Goal: Transaction & Acquisition: Download file/media

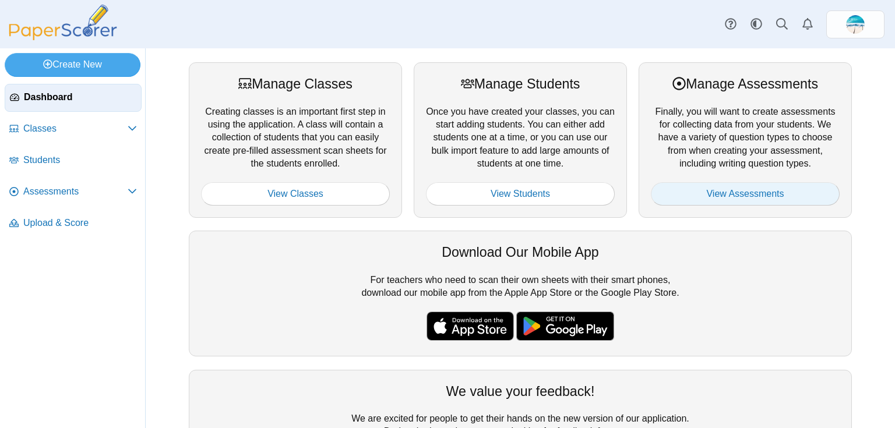
click at [676, 190] on link "View Assessments" at bounding box center [745, 193] width 189 height 23
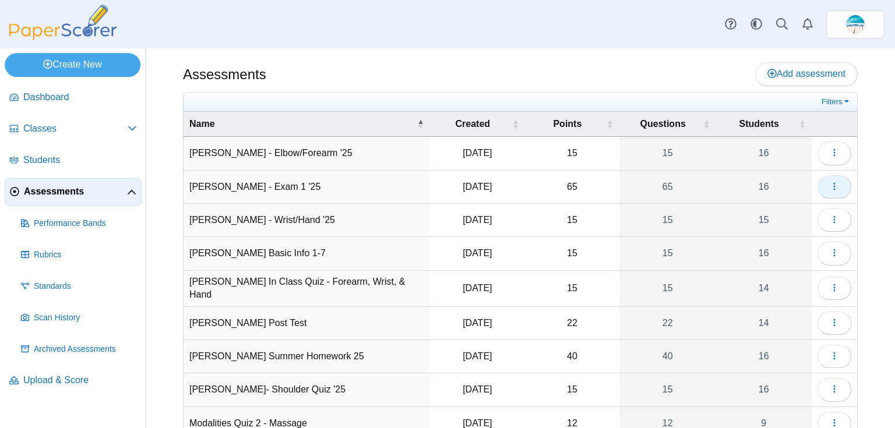
click at [830, 182] on icon "button" at bounding box center [834, 186] width 9 height 9
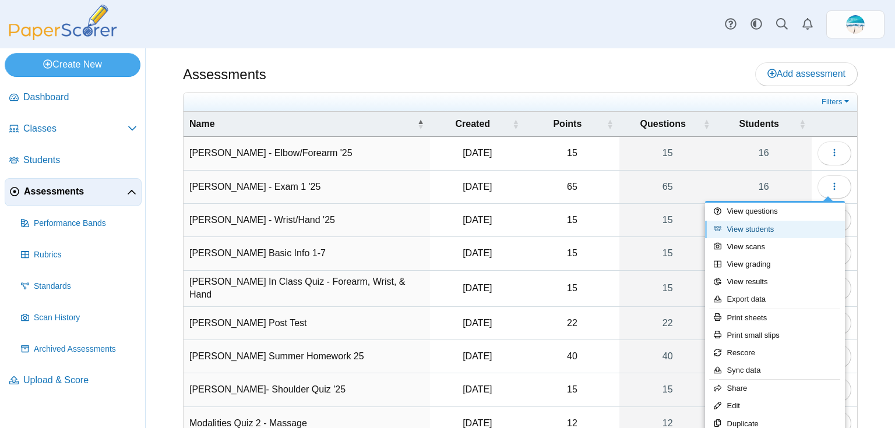
click at [807, 229] on link "View students" at bounding box center [775, 229] width 140 height 17
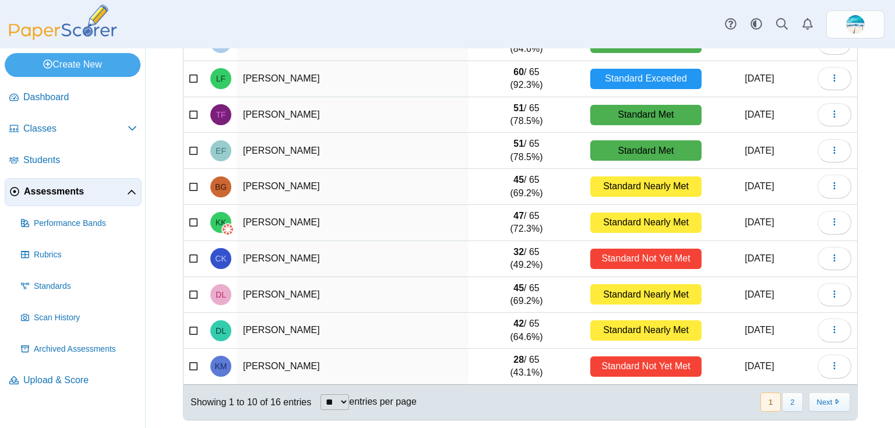
scroll to position [149, 0]
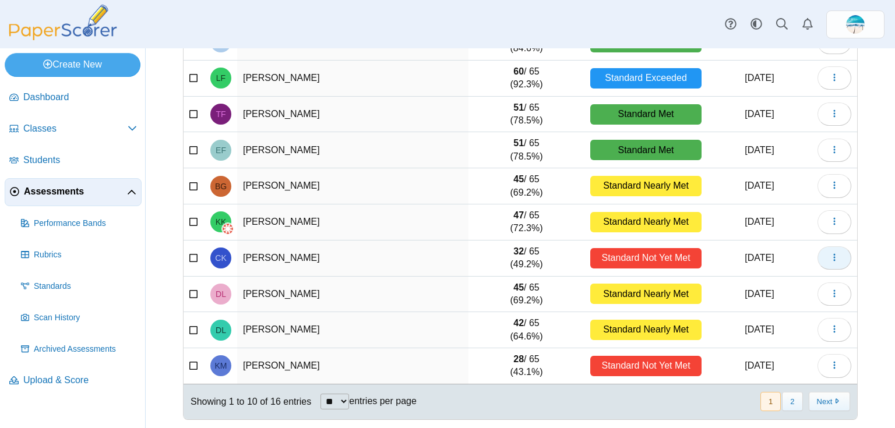
click at [837, 258] on button "button" at bounding box center [835, 258] width 34 height 23
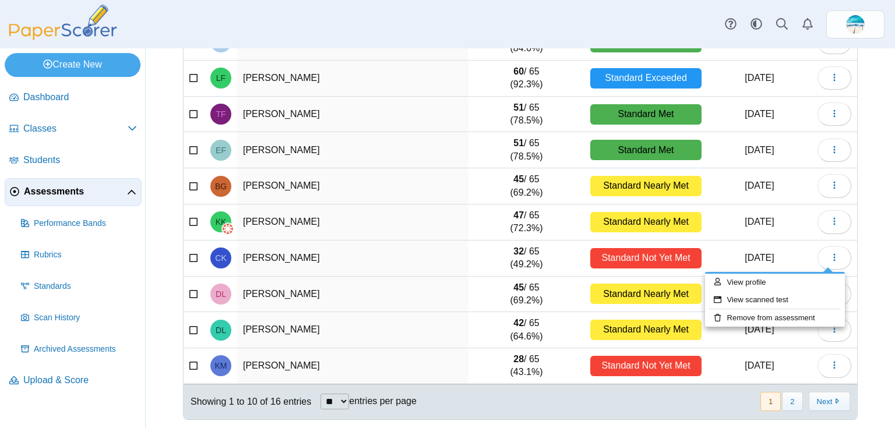
click at [57, 196] on span "Assessments" at bounding box center [75, 191] width 103 height 13
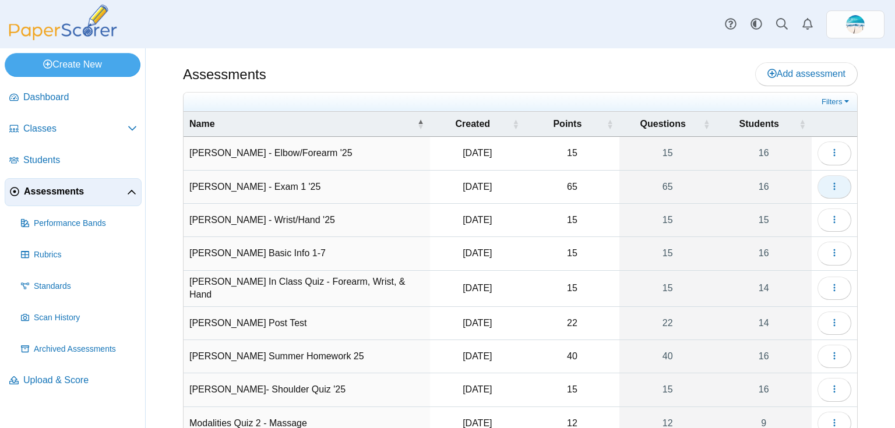
click at [830, 182] on icon "button" at bounding box center [834, 186] width 9 height 9
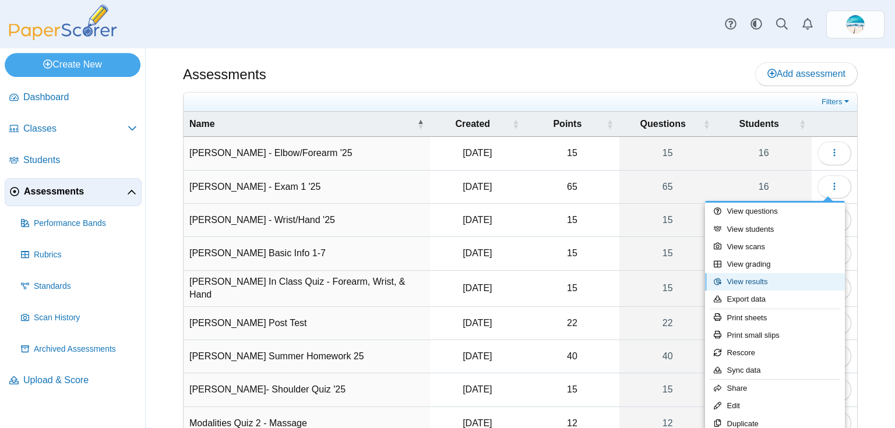
click at [778, 282] on link "View results" at bounding box center [775, 281] width 140 height 17
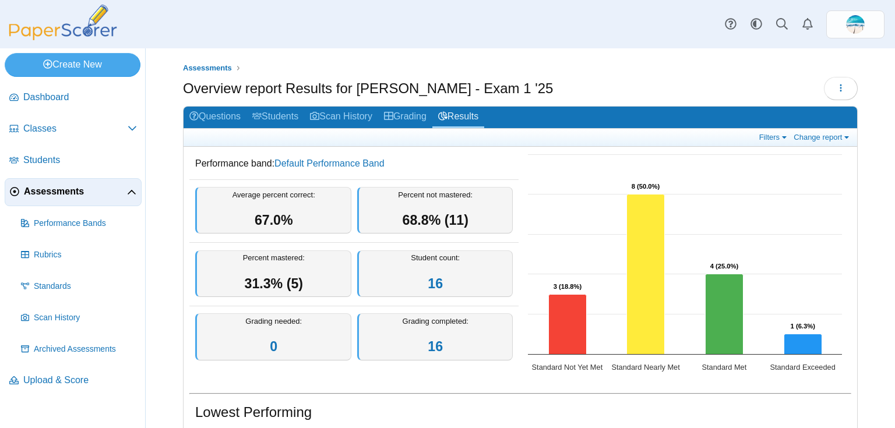
click at [810, 129] on div "Filters Show only: Loading… Change report Select a report: Overview report Ques…" at bounding box center [521, 138] width 674 height 18
click at [811, 147] on div "Performance band: Default Performance Band Average percent correct: 67.0% Perce…" at bounding box center [521, 266] width 674 height 238
click at [811, 140] on link "Change report" at bounding box center [823, 137] width 64 height 10
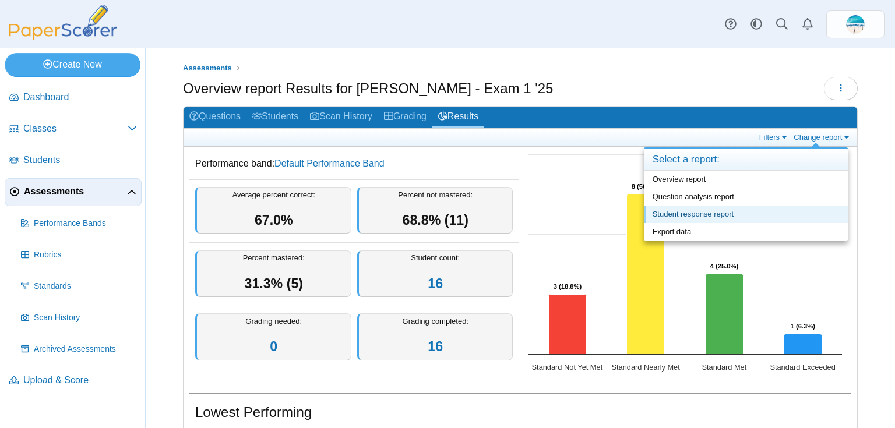
click at [783, 209] on link "Student response report" at bounding box center [746, 214] width 204 height 17
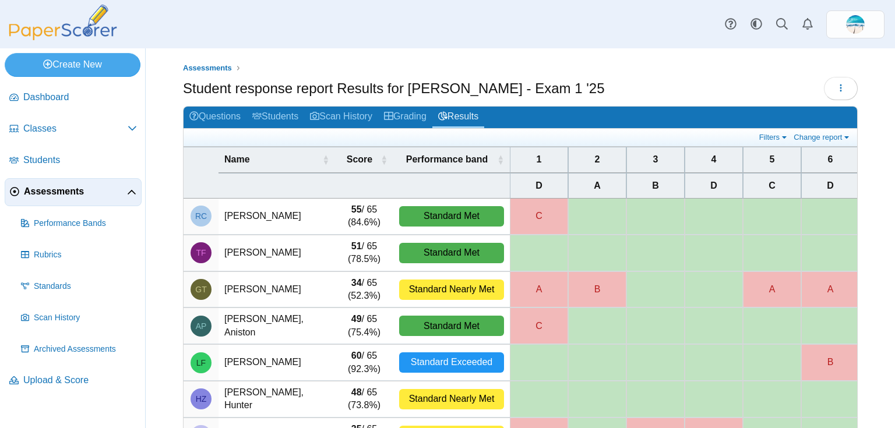
click at [767, 142] on div "Filters Show only: Loading… Change report Select a report: Overview report Ques…" at bounding box center [521, 138] width 674 height 18
click at [770, 138] on link "Filters" at bounding box center [775, 137] width 36 height 10
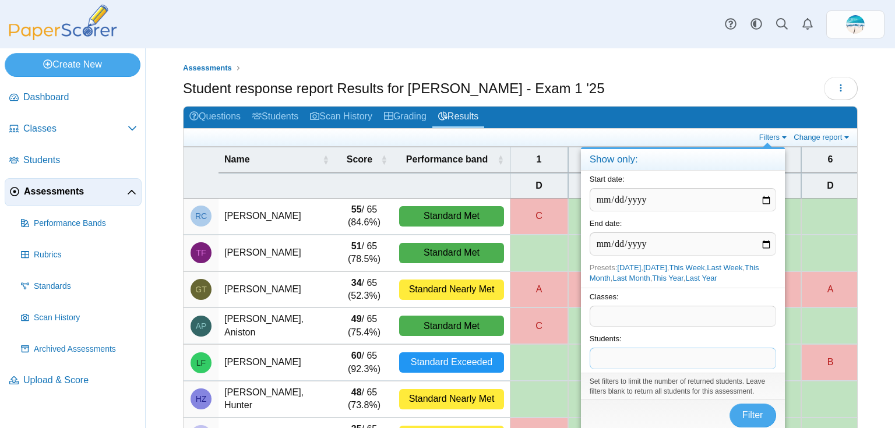
click at [649, 360] on span at bounding box center [682, 359] width 185 height 20
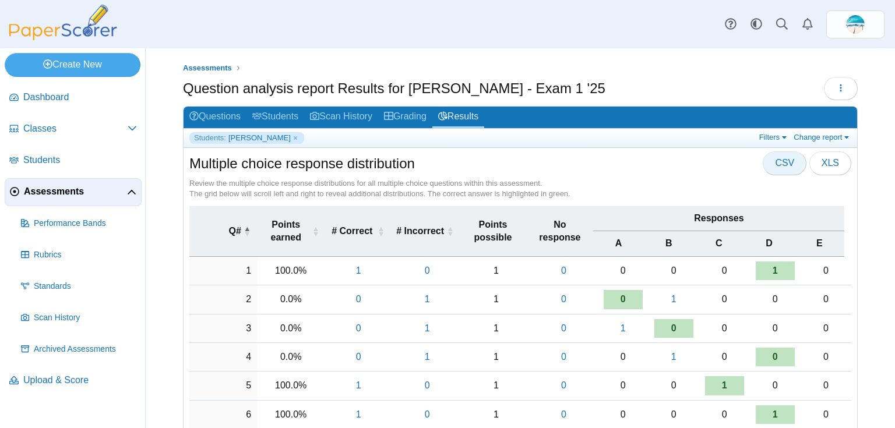
click at [772, 170] on button "CSV" at bounding box center [785, 163] width 44 height 23
click at [770, 139] on link "Filters" at bounding box center [775, 137] width 36 height 10
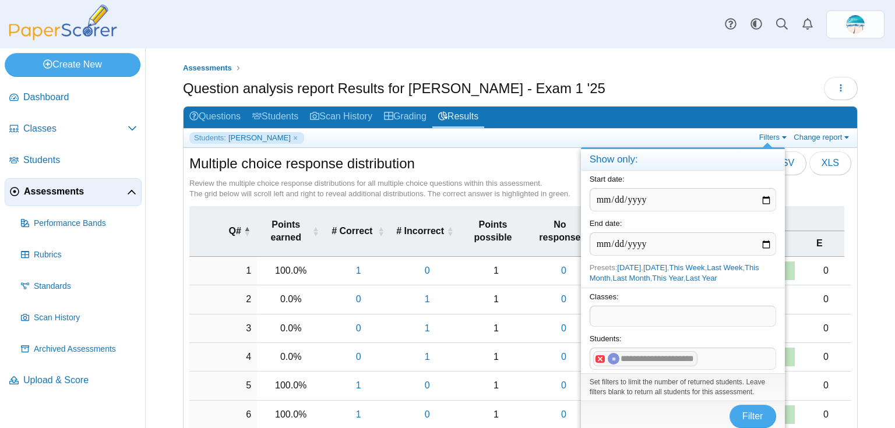
click at [599, 357] on x "remove tag" at bounding box center [601, 360] width 10 height 8
click at [599, 357] on span at bounding box center [682, 359] width 185 height 20
click at [755, 412] on span "Filter" at bounding box center [753, 417] width 21 height 10
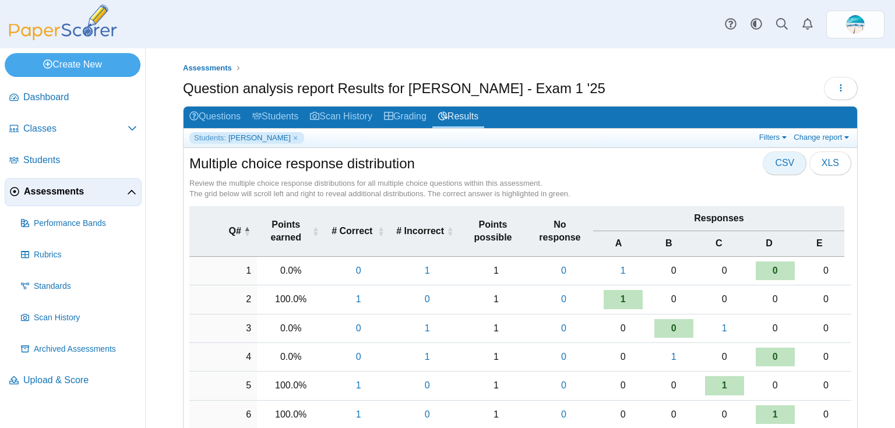
click at [780, 158] on span "CSV" at bounding box center [784, 163] width 19 height 10
click at [774, 136] on link "Filters" at bounding box center [775, 137] width 36 height 10
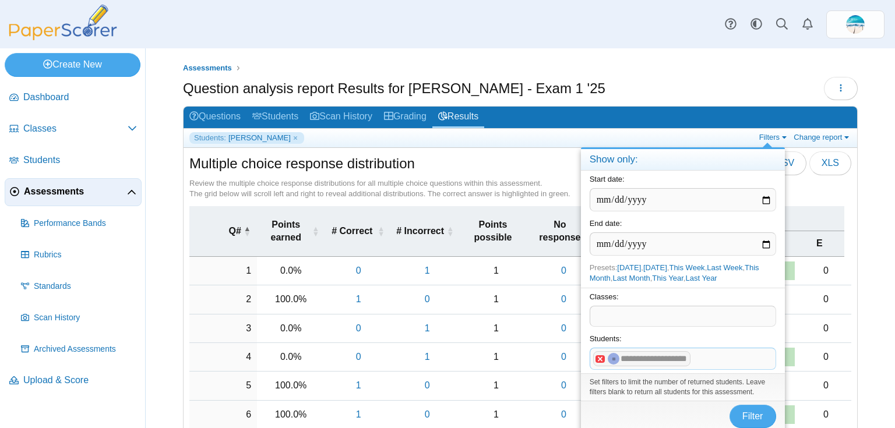
click at [601, 359] on x "remove tag" at bounding box center [601, 360] width 10 height 8
click at [604, 355] on span at bounding box center [682, 359] width 185 height 20
click at [762, 414] on span "Filter" at bounding box center [753, 417] width 21 height 10
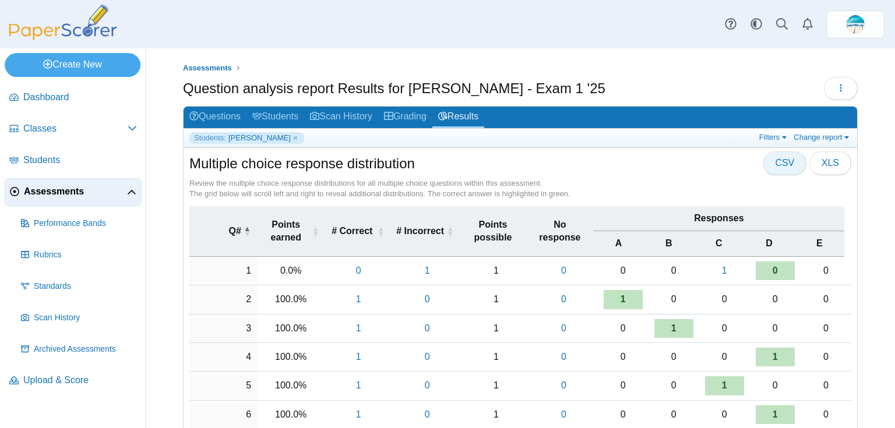
click at [787, 161] on span "CSV" at bounding box center [784, 163] width 19 height 10
click at [768, 142] on div "Filters Show only: Loading… Change report Select a report: Overview report Ques…" at bounding box center [804, 138] width 95 height 12
click at [775, 136] on link "Filters" at bounding box center [775, 137] width 36 height 10
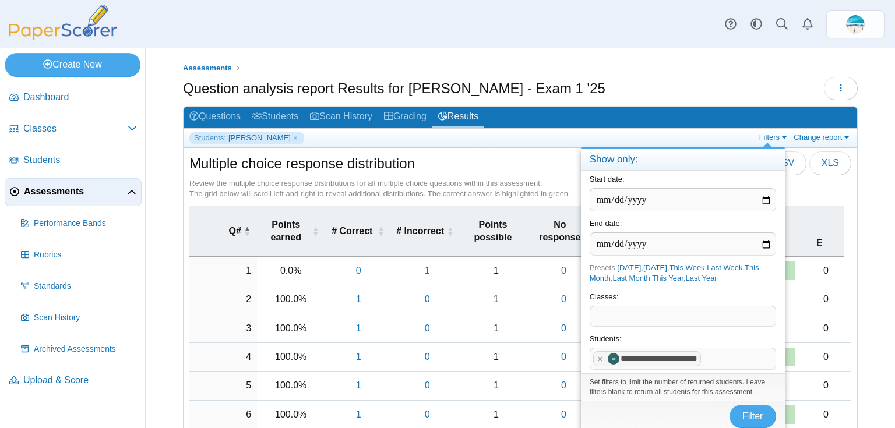
click at [599, 357] on x "remove tag" at bounding box center [601, 360] width 10 height 8
click at [599, 357] on span at bounding box center [682, 359] width 185 height 20
click at [754, 420] on span "Filter" at bounding box center [753, 417] width 21 height 10
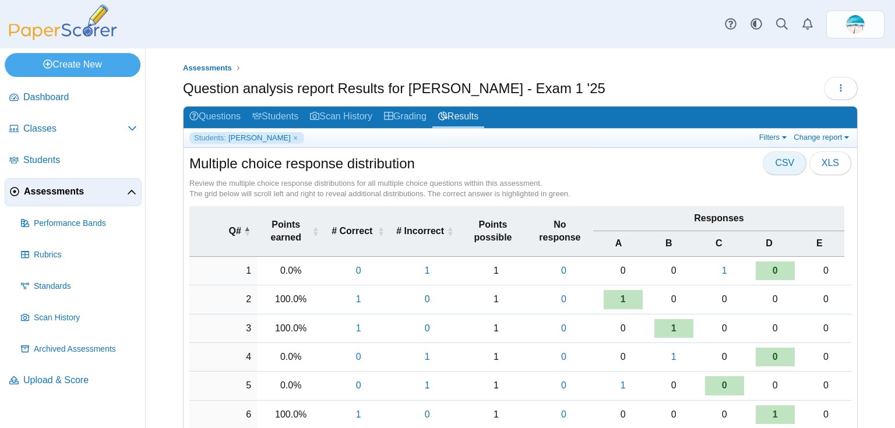
click at [781, 159] on span "CSV" at bounding box center [784, 163] width 19 height 10
click at [767, 142] on div "Filters Show only: Loading… Change report Select a report: Overview report Ques…" at bounding box center [804, 138] width 95 height 12
click at [768, 136] on link "Filters" at bounding box center [775, 137] width 36 height 10
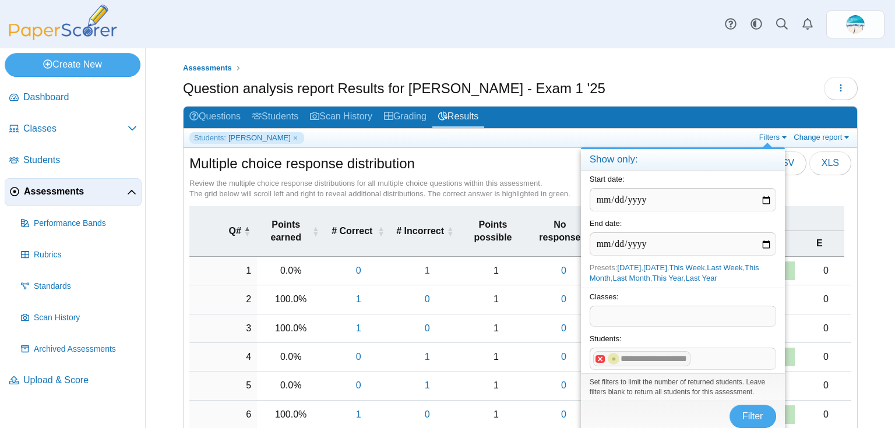
click at [597, 357] on x "remove tag" at bounding box center [601, 360] width 10 height 8
click at [597, 357] on span at bounding box center [682, 359] width 185 height 20
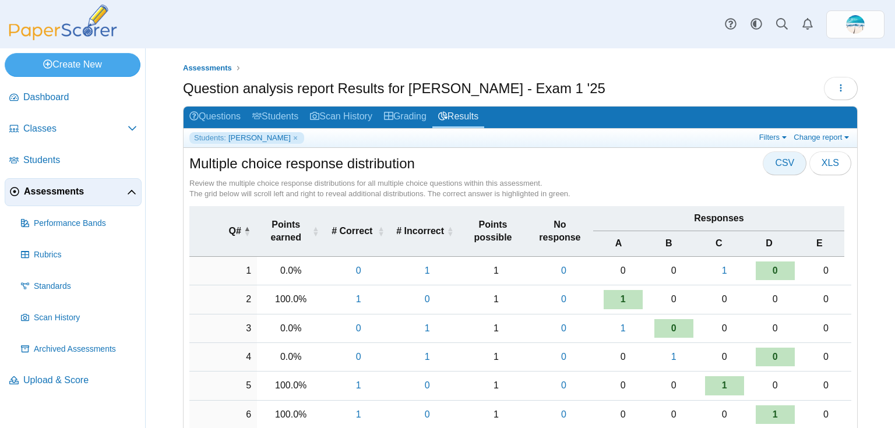
click at [775, 162] on span "CSV" at bounding box center [784, 163] width 19 height 10
click at [758, 132] on link "Filters" at bounding box center [775, 137] width 36 height 10
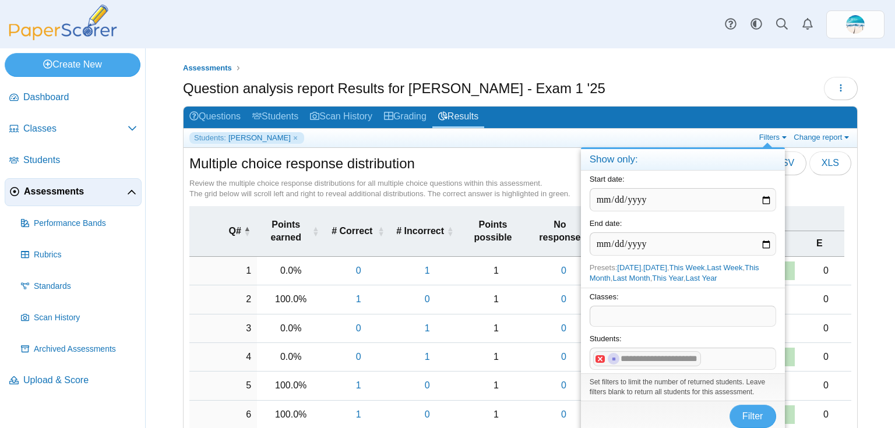
click at [599, 358] on x "remove tag" at bounding box center [601, 360] width 10 height 8
click at [615, 357] on span at bounding box center [682, 359] width 185 height 20
click at [751, 412] on span "Filter" at bounding box center [753, 417] width 21 height 10
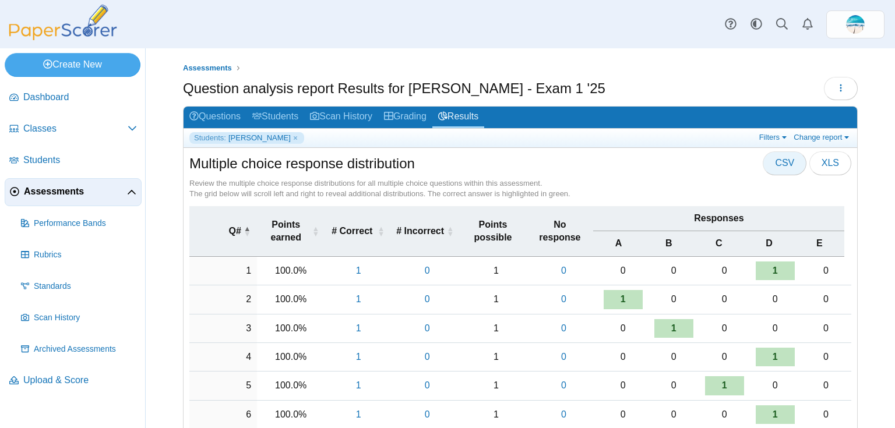
click at [782, 158] on span "CSV" at bounding box center [784, 163] width 19 height 10
click at [818, 137] on link "Change report" at bounding box center [823, 137] width 64 height 10
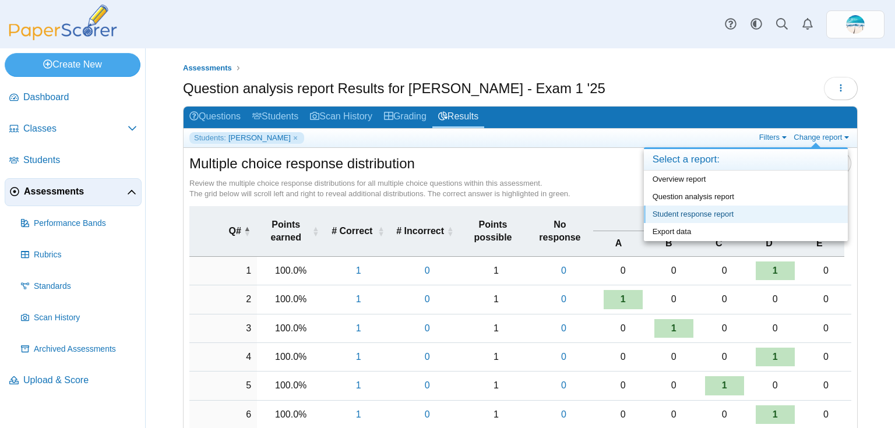
click at [764, 213] on link "Student response report" at bounding box center [746, 214] width 204 height 17
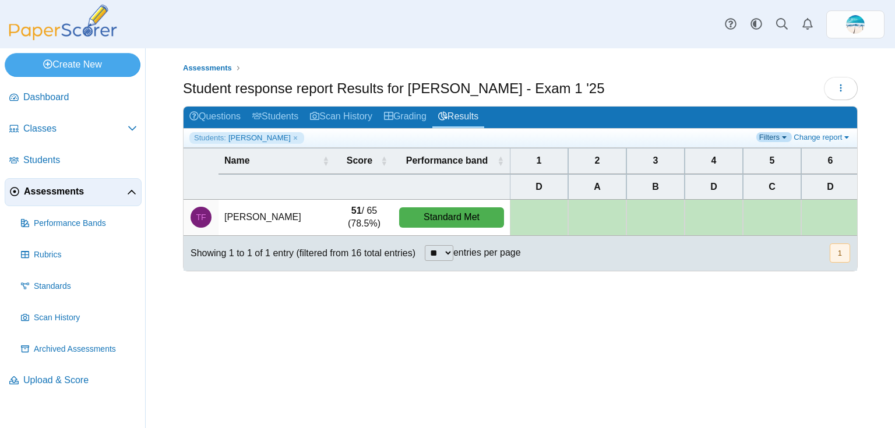
click at [783, 141] on link "Filters" at bounding box center [775, 137] width 36 height 10
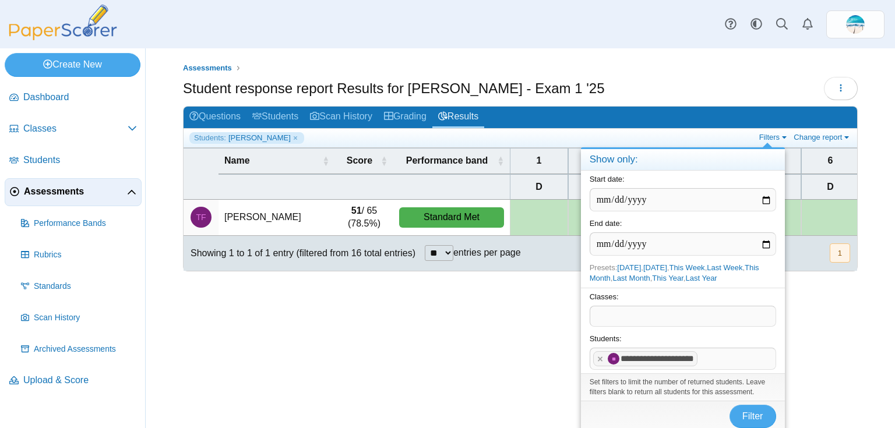
click at [603, 358] on x "remove tag" at bounding box center [601, 360] width 10 height 8
click at [752, 414] on span "Filter" at bounding box center [753, 415] width 21 height 10
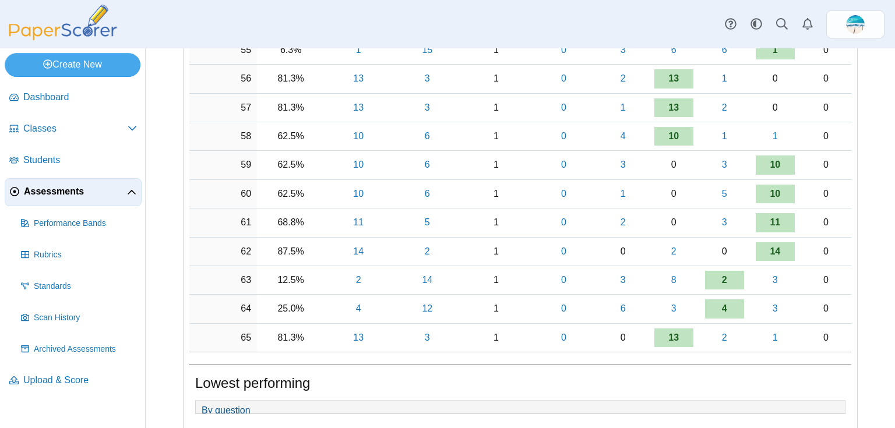
scroll to position [1707, 0]
